Goal: Information Seeking & Learning: Learn about a topic

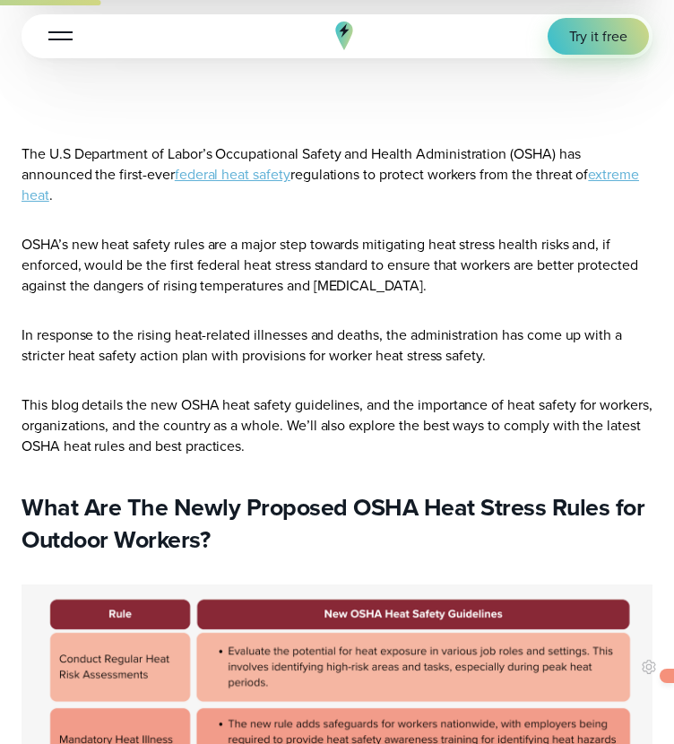
scroll to position [1448, 0]
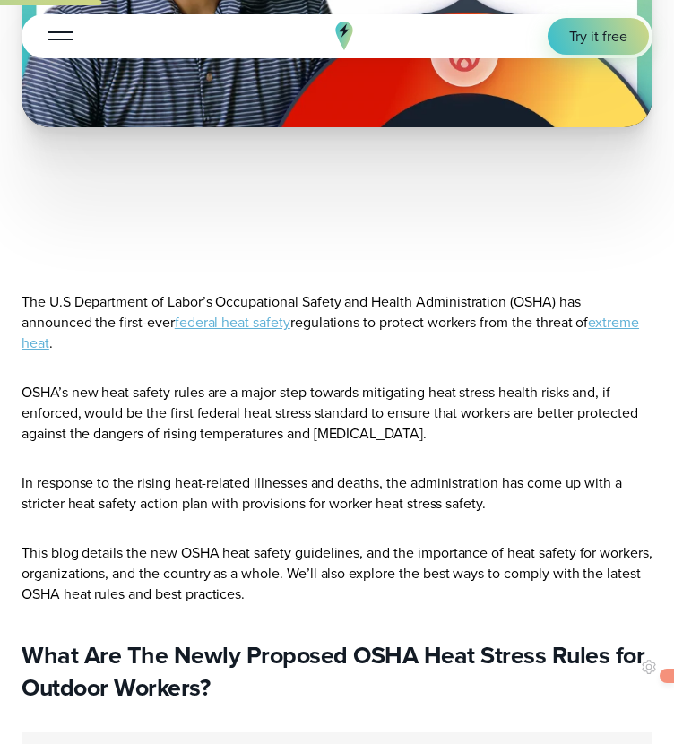
scroll to position [1242, 0]
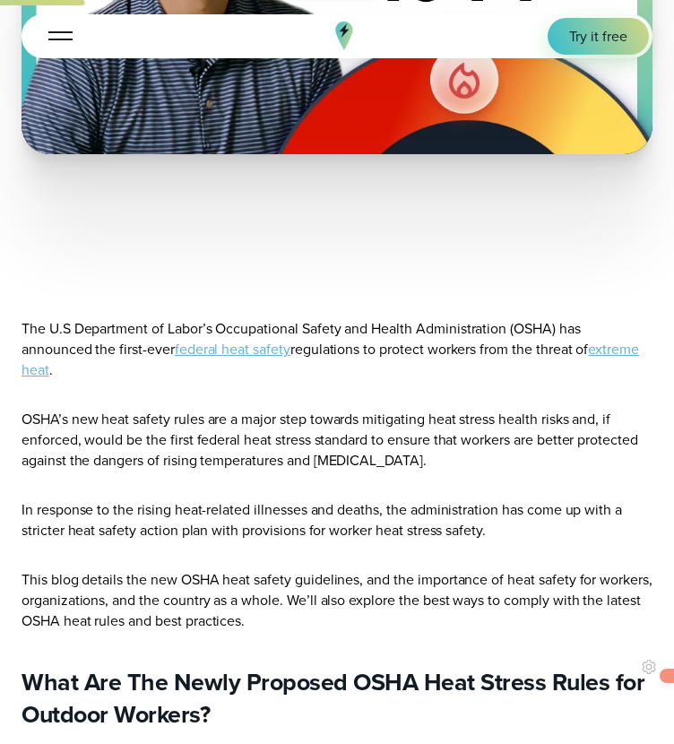
click at [265, 350] on link "federal heat safety" at bounding box center [233, 349] width 116 height 21
